Goal: Information Seeking & Learning: Find specific fact

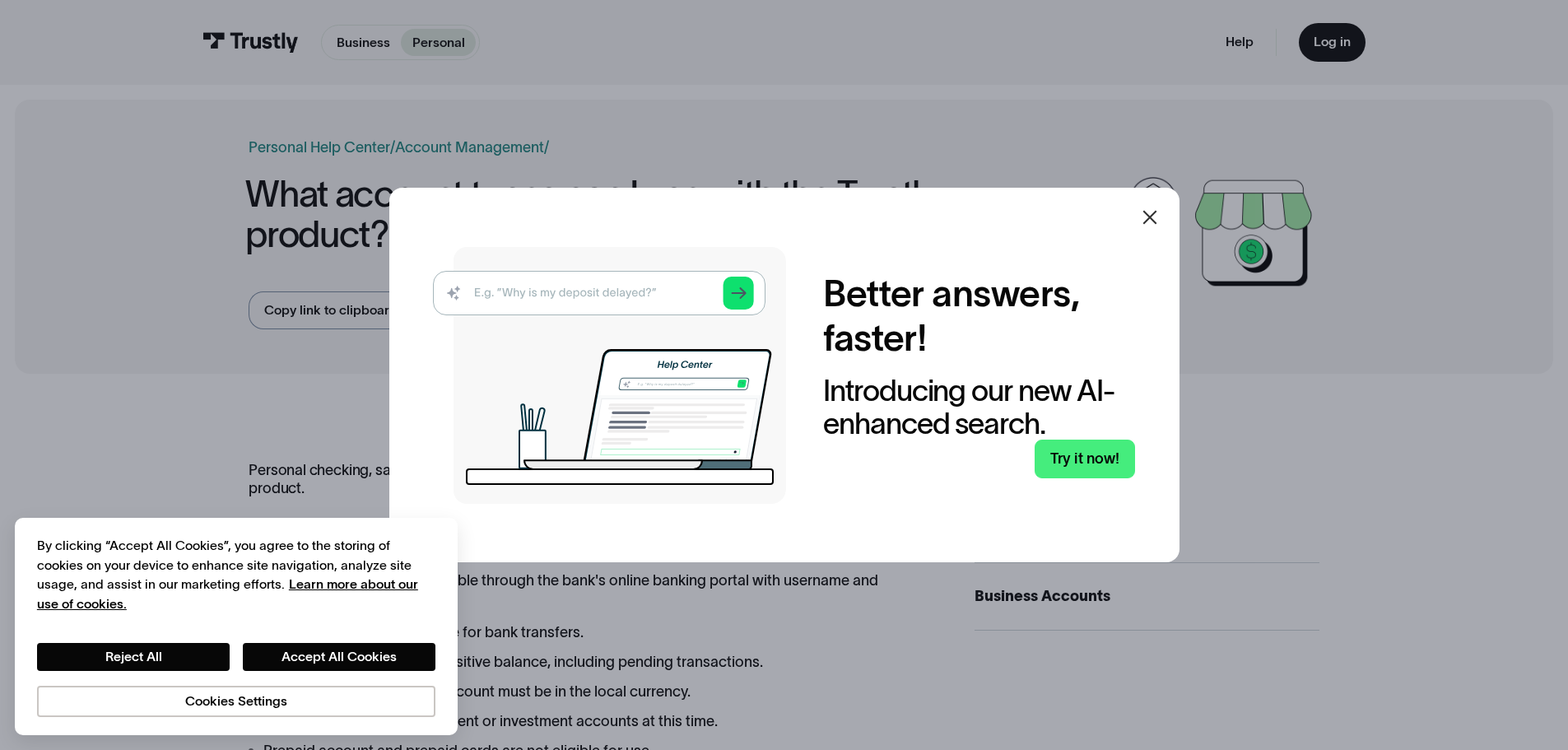
click at [1157, 218] on icon at bounding box center [1150, 217] width 20 height 20
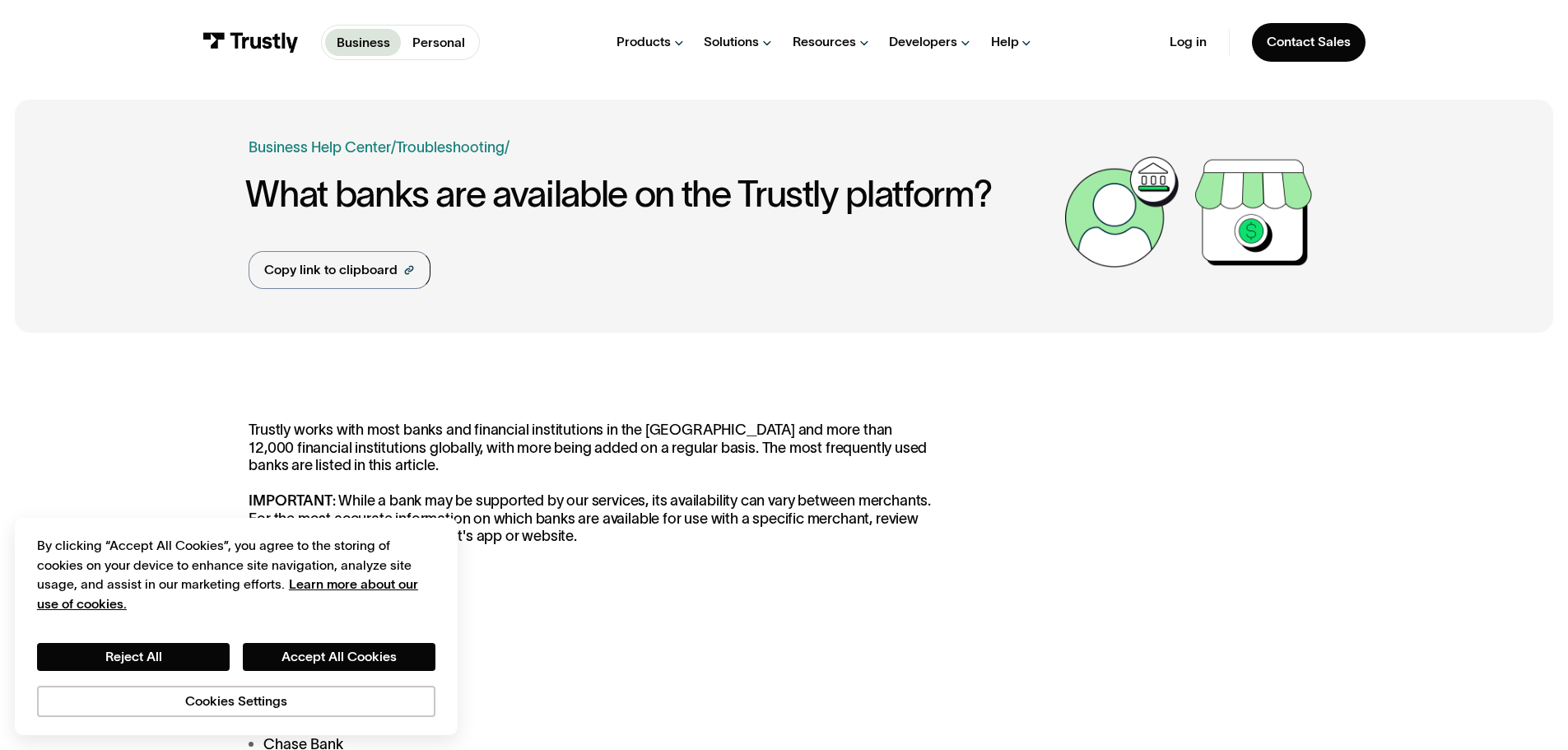
drag, startPoint x: 1372, startPoint y: 407, endPoint x: 1366, endPoint y: 417, distance: 11.7
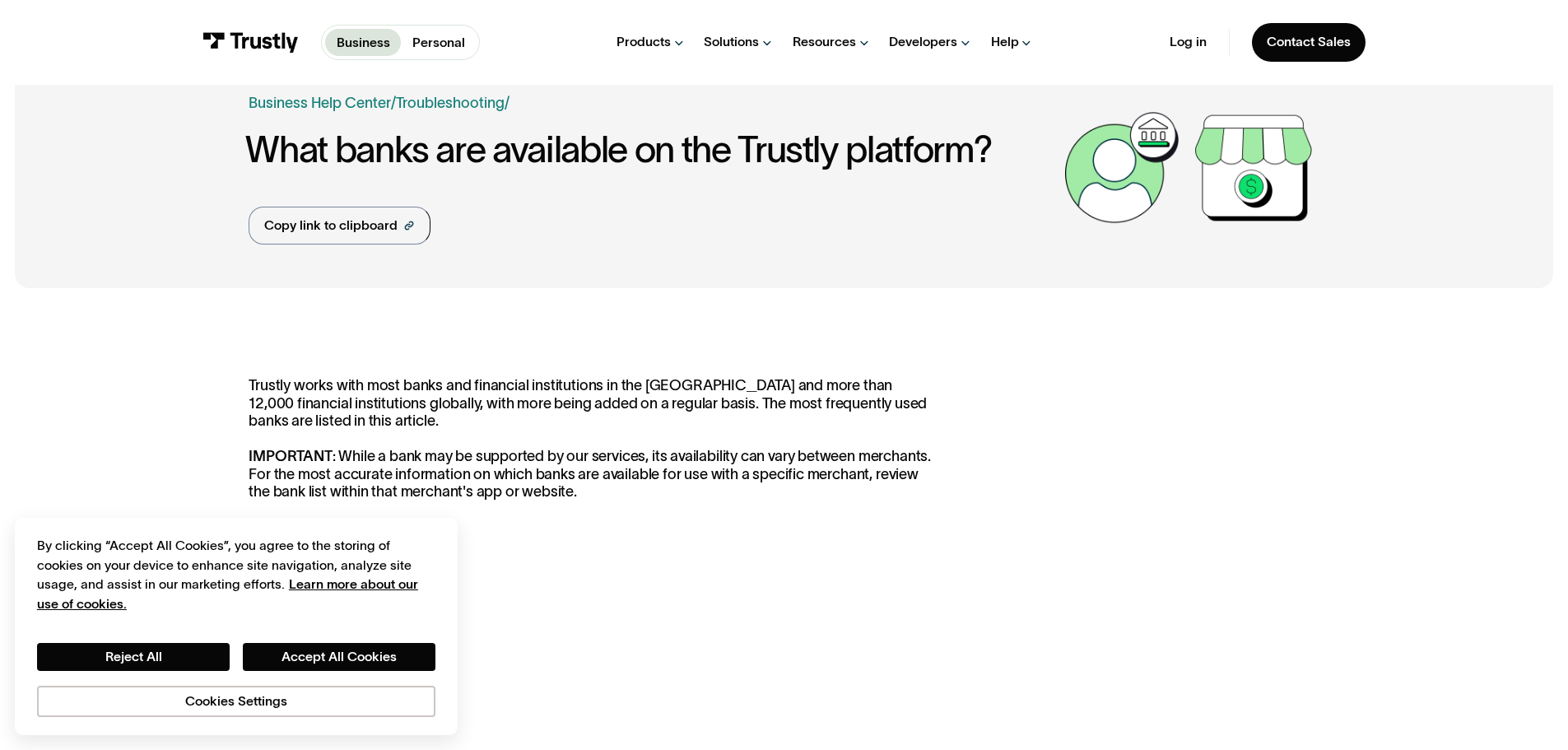
scroll to position [82, 0]
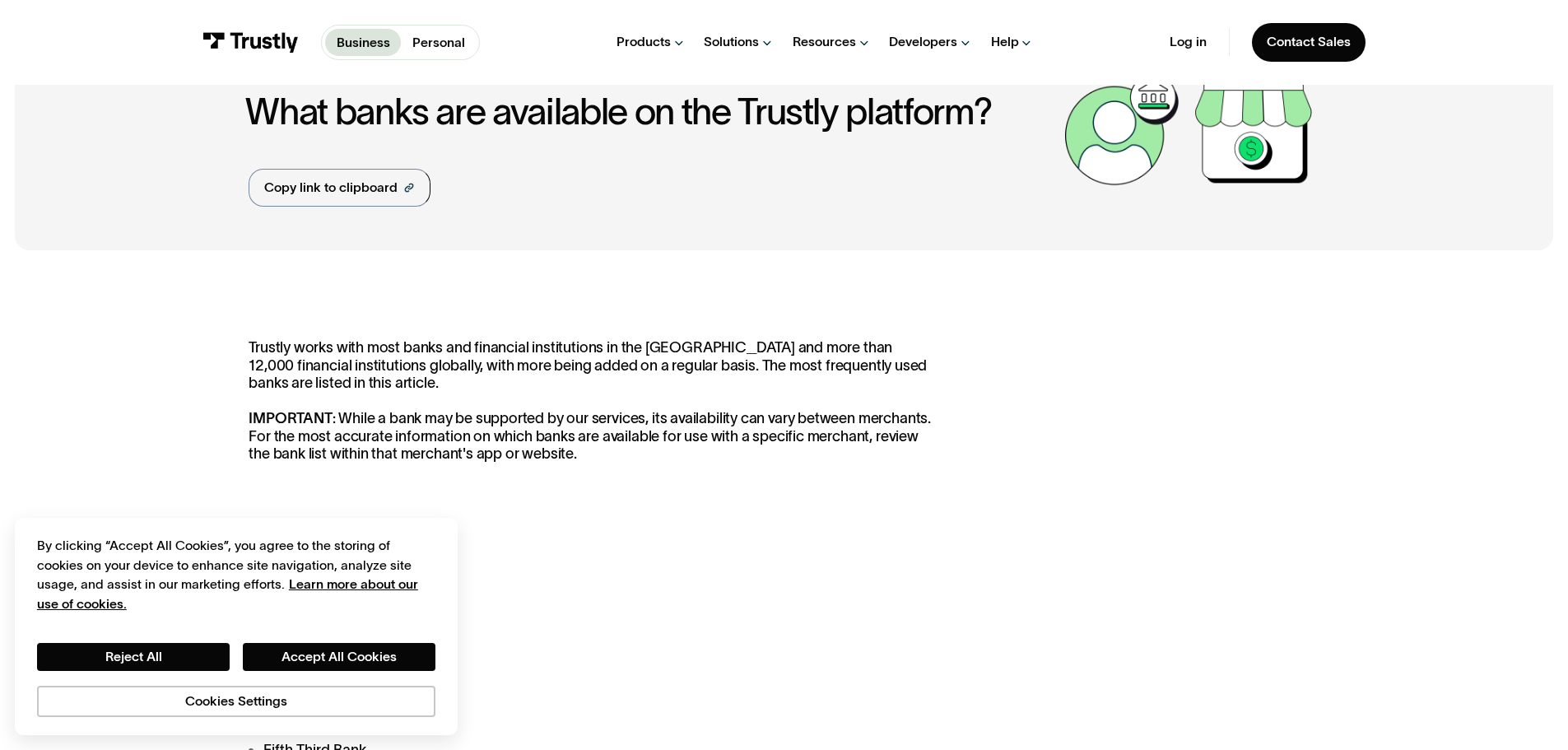
click at [911, 551] on h3 "US Banks:" at bounding box center [593, 539] width 689 height 32
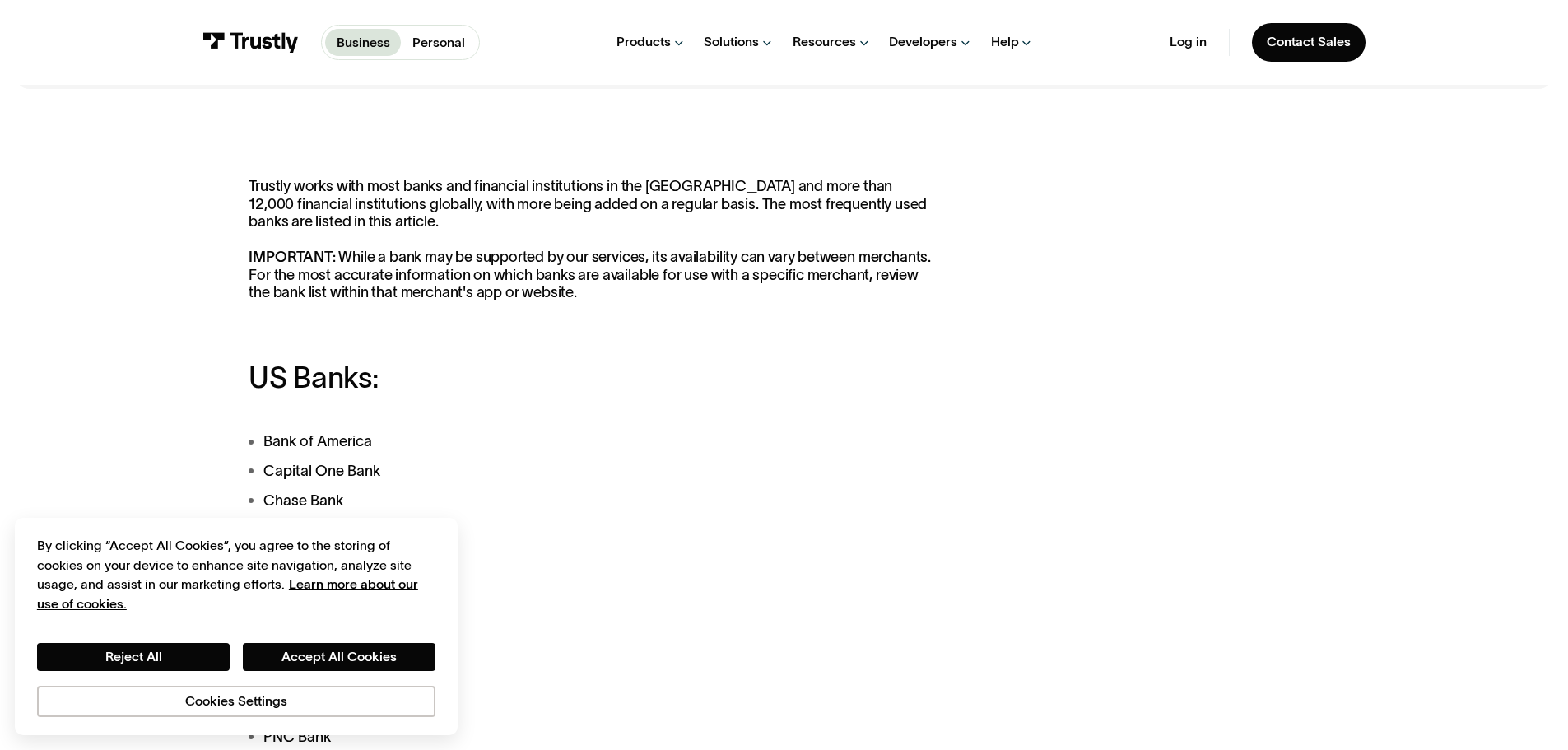
scroll to position [494, 0]
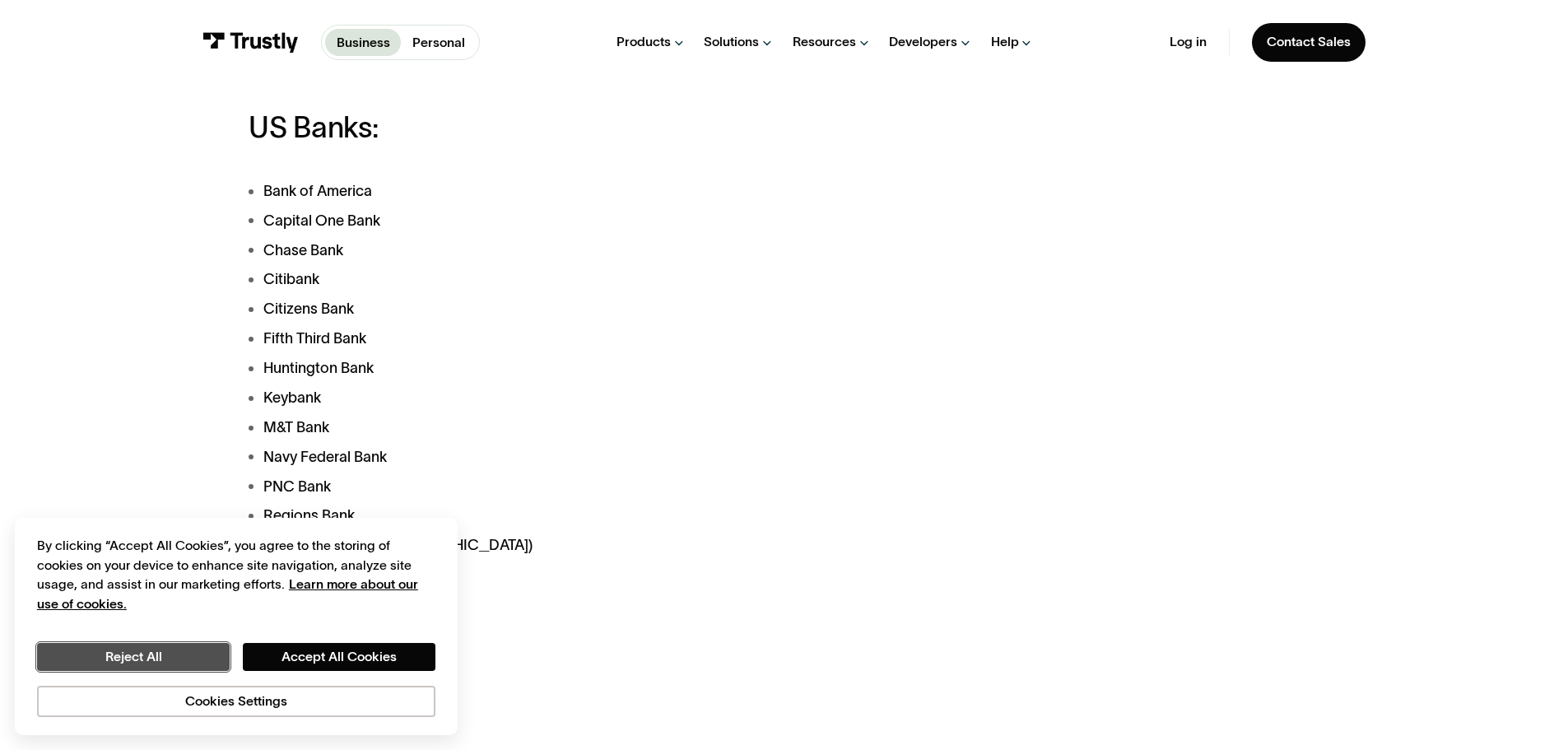
click at [188, 651] on button "Reject All" at bounding box center [134, 656] width 192 height 28
